Goal: Task Accomplishment & Management: Complete application form

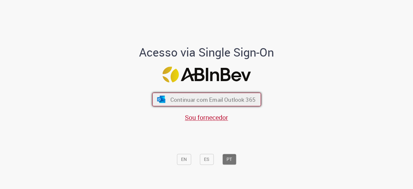
click at [191, 100] on span "Continuar com Email Outlook 365" at bounding box center [212, 99] width 85 height 7
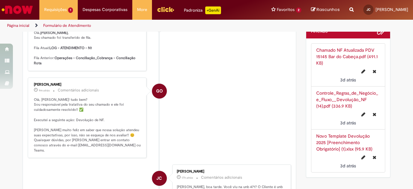
scroll to position [226, 0]
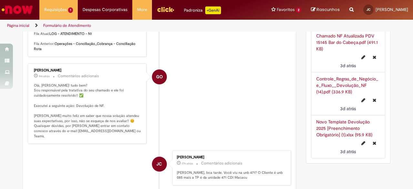
click at [332, 120] on link "Novo Template Devolução 2025 [Preenchimento Obrigatório] (1).xlsx (95.9 KB)" at bounding box center [344, 128] width 56 height 19
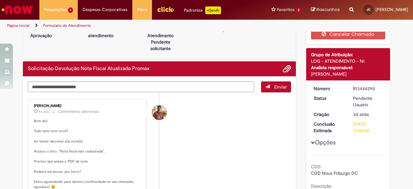
scroll to position [0, 0]
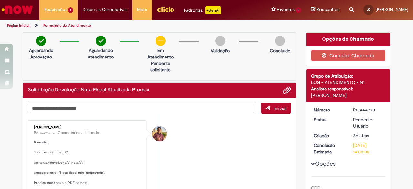
click at [132, 110] on textarea "Digite sua mensagem aqui..." at bounding box center [141, 108] width 226 height 11
type textarea "**********"
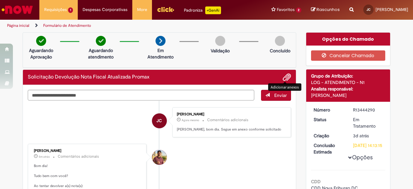
click at [283, 74] on span "Adicionar anexos" at bounding box center [287, 78] width 8 height 8
click at [285, 77] on span "Adicionar anexos" at bounding box center [287, 78] width 8 height 8
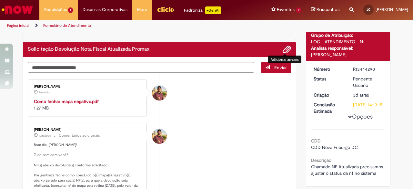
scroll to position [65, 0]
